Goal: Information Seeking & Learning: Check status

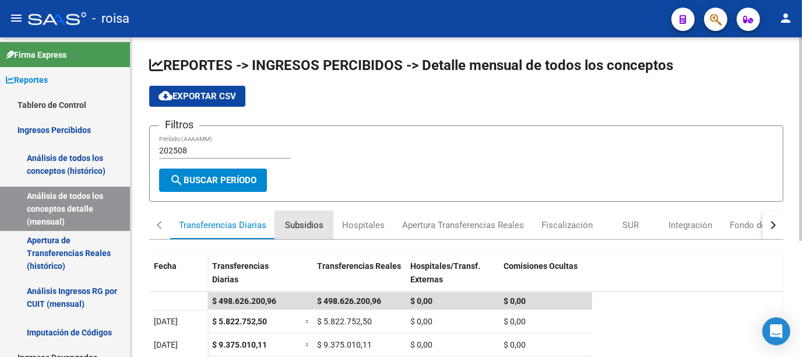
click at [312, 224] on div "Subsidios" at bounding box center [304, 225] width 38 height 13
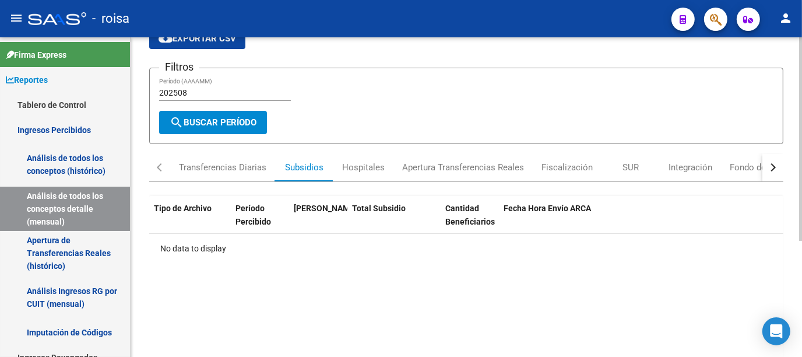
scroll to position [58, 0]
click at [376, 166] on div "Hospitales" at bounding box center [363, 166] width 43 height 13
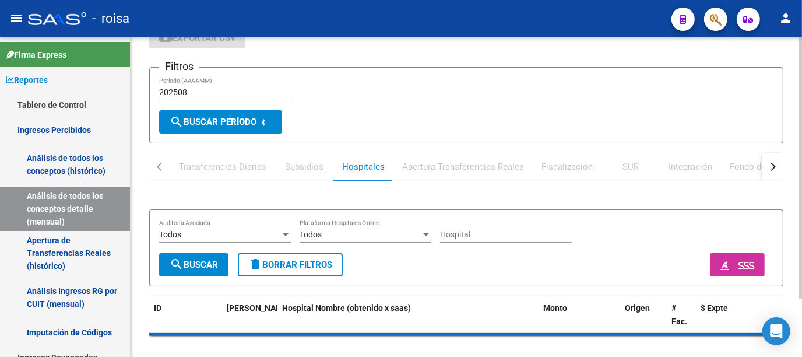
scroll to position [0, 0]
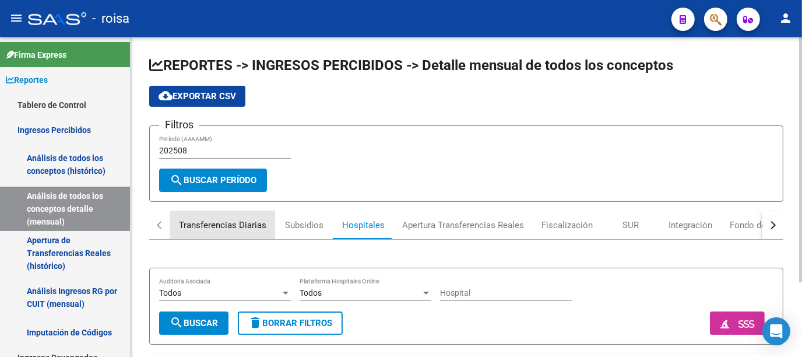
click at [230, 227] on div "Transferencias Diarias" at bounding box center [222, 225] width 87 height 13
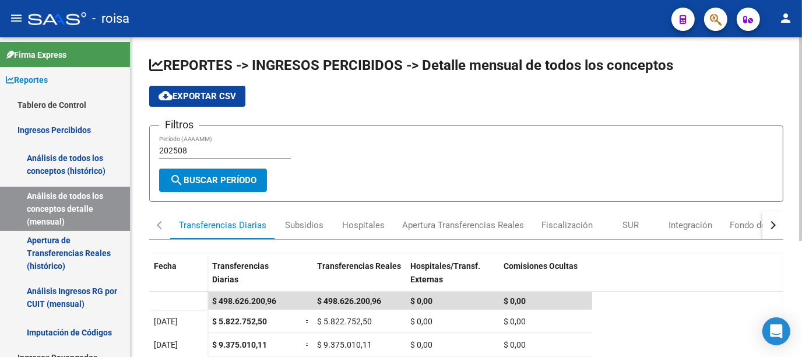
click at [186, 147] on input "202508" at bounding box center [225, 151] width 132 height 10
click at [217, 177] on span "search Buscar Período" at bounding box center [213, 180] width 87 height 10
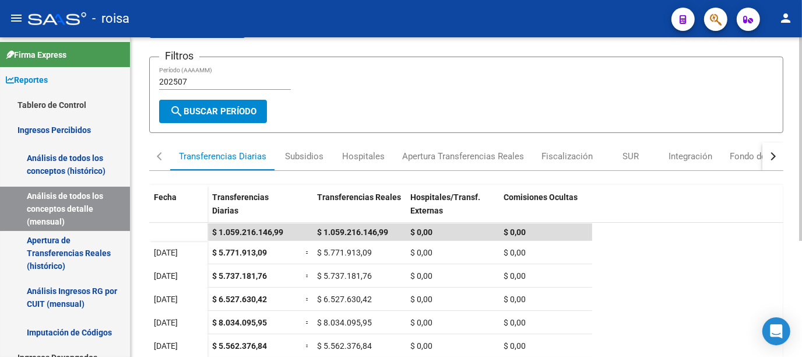
scroll to position [58, 0]
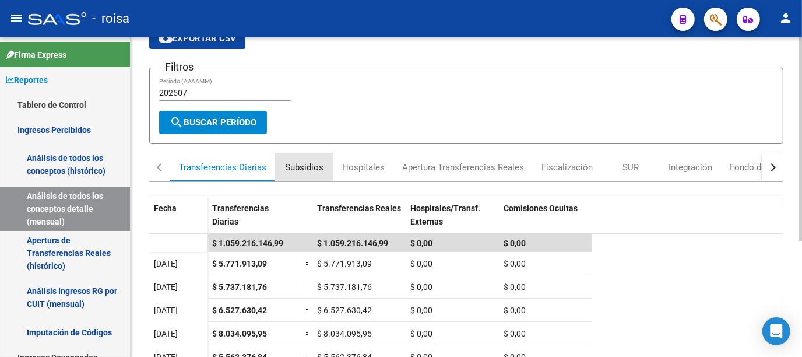
click at [303, 162] on div "Subsidios" at bounding box center [304, 167] width 38 height 13
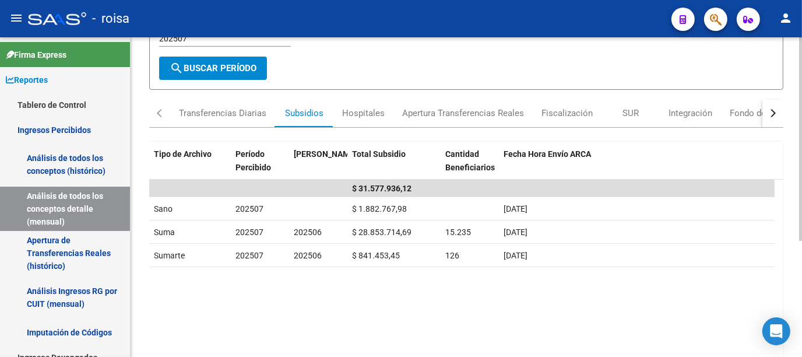
scroll to position [116, 0]
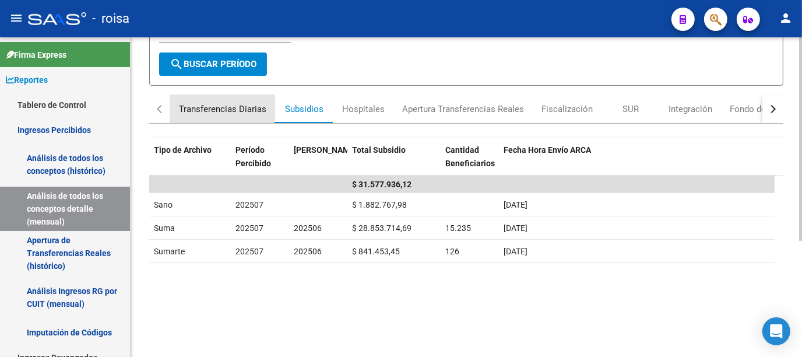
click at [233, 105] on div "Transferencias Diarias" at bounding box center [222, 109] width 87 height 13
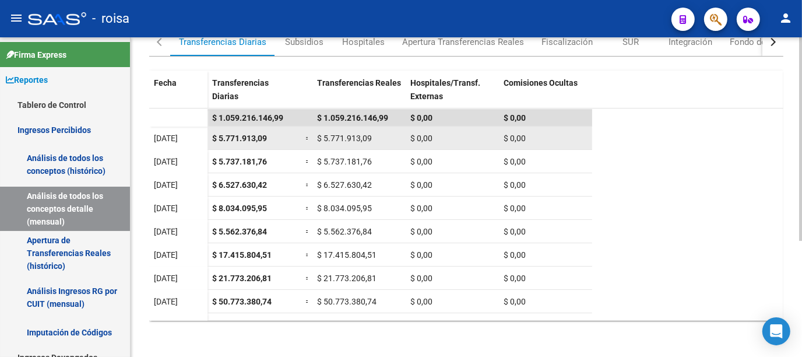
scroll to position [0, 0]
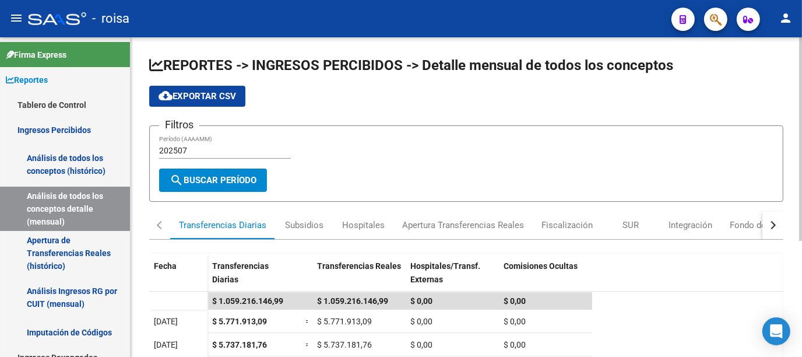
click at [196, 149] on input "202507" at bounding box center [225, 151] width 132 height 10
click at [253, 181] on span "search Buscar Período" at bounding box center [213, 180] width 87 height 10
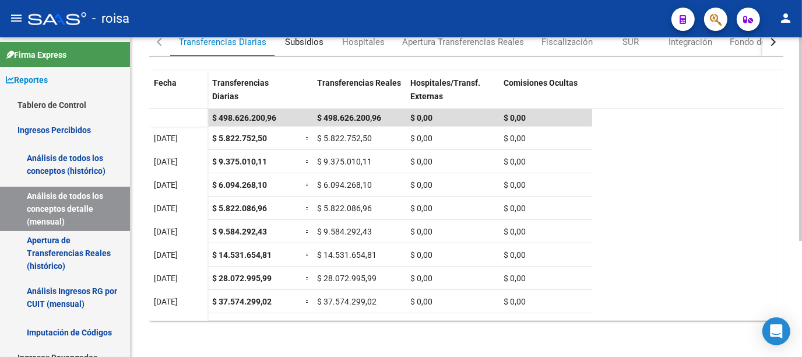
click at [305, 40] on div "Subsidios" at bounding box center [304, 42] width 38 height 13
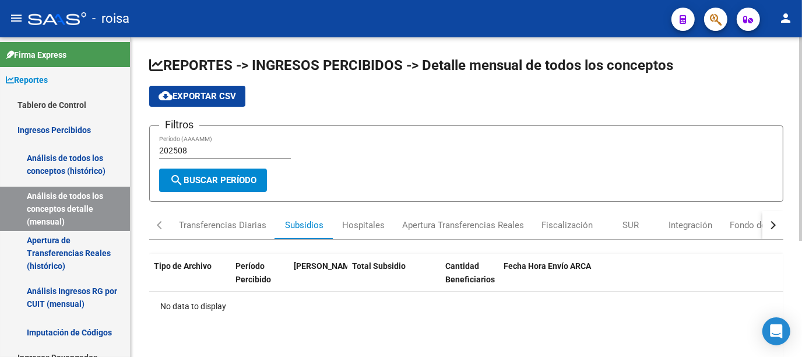
click at [200, 153] on input "202508" at bounding box center [225, 151] width 132 height 10
type input "202507"
drag, startPoint x: 237, startPoint y: 173, endPoint x: 582, endPoint y: 239, distance: 351.2
click at [237, 172] on button "search Buscar Período" at bounding box center [213, 179] width 108 height 23
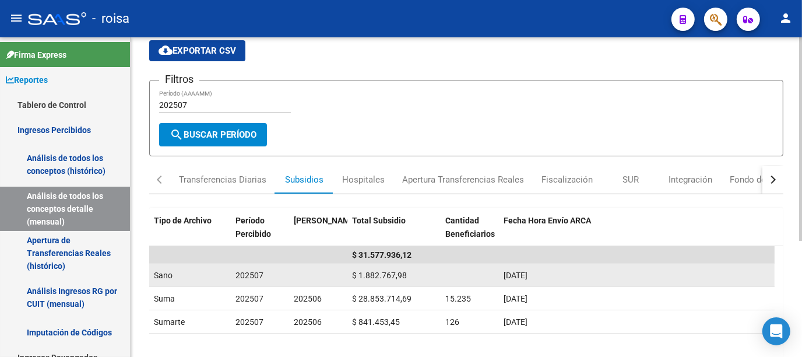
scroll to position [116, 0]
